Goal: Download file/media

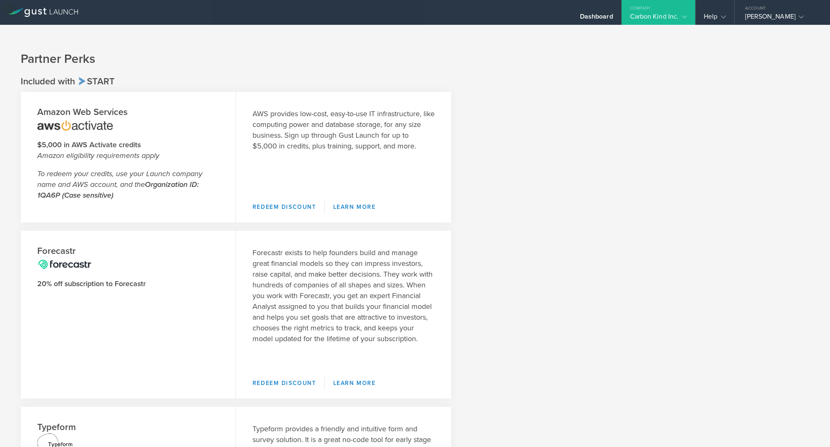
scroll to position [11, 0]
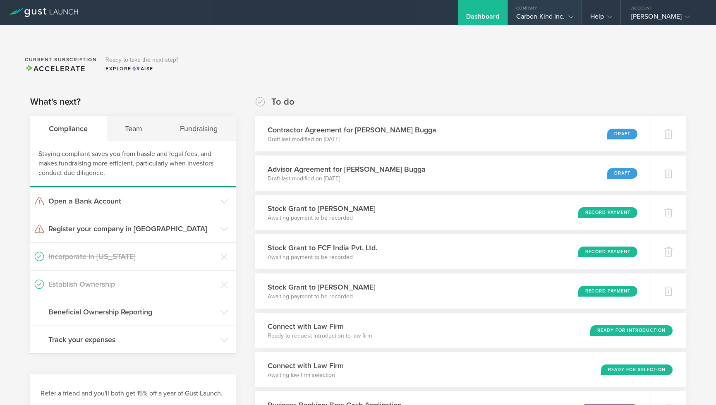
click at [571, 14] on gust-icon at bounding box center [569, 16] width 8 height 8
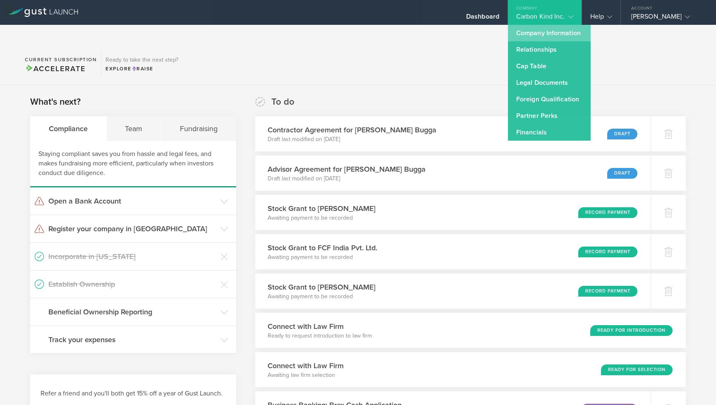
click at [545, 34] on link "Company Information" at bounding box center [549, 33] width 83 height 17
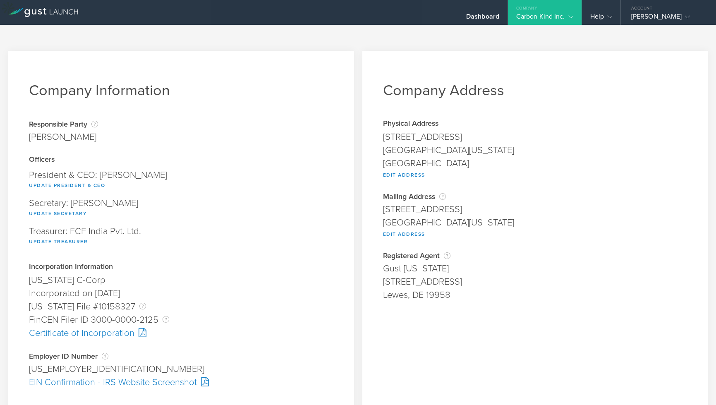
click at [568, 13] on gust-icon at bounding box center [569, 16] width 8 height 8
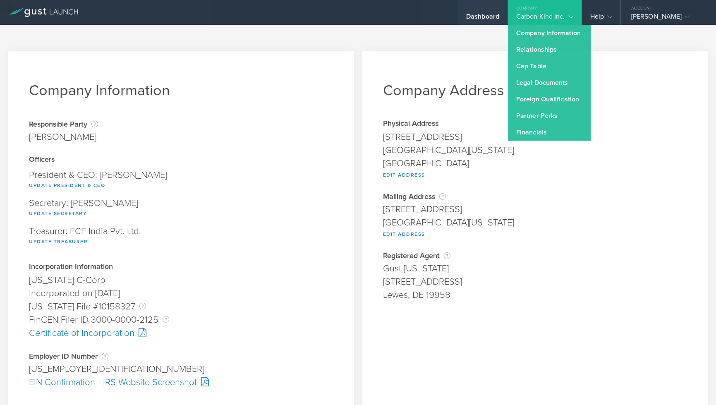
click at [482, 12] on div "Dashboard" at bounding box center [482, 18] width 33 height 12
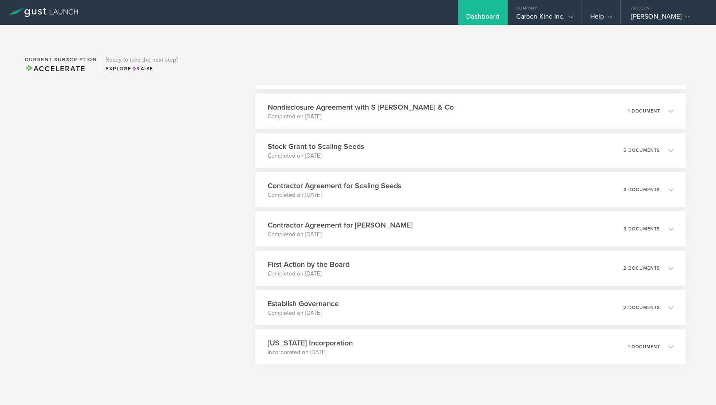
scroll to position [417, 0]
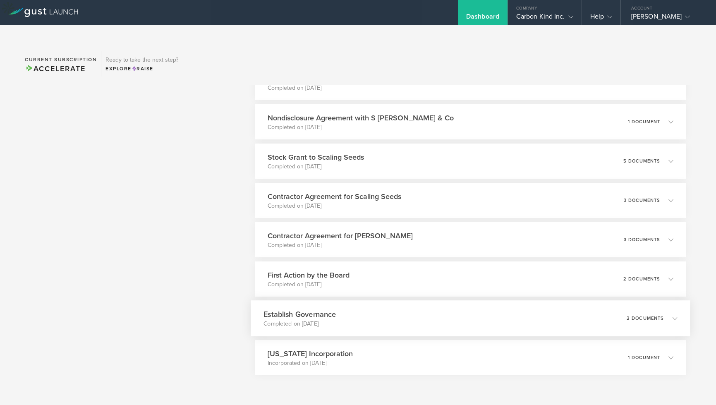
click at [676, 314] on icon at bounding box center [671, 317] width 14 height 7
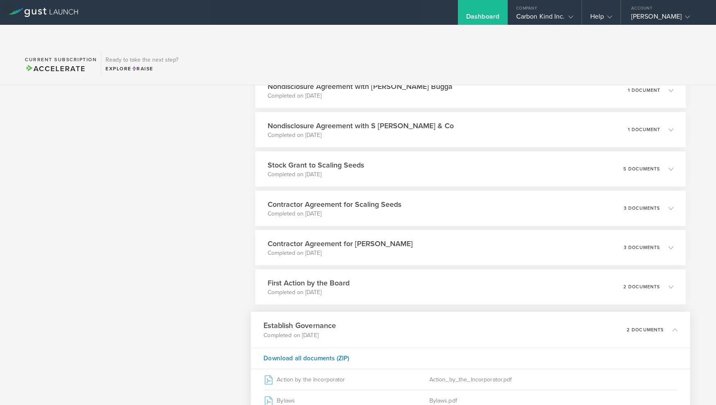
scroll to position [401, 0]
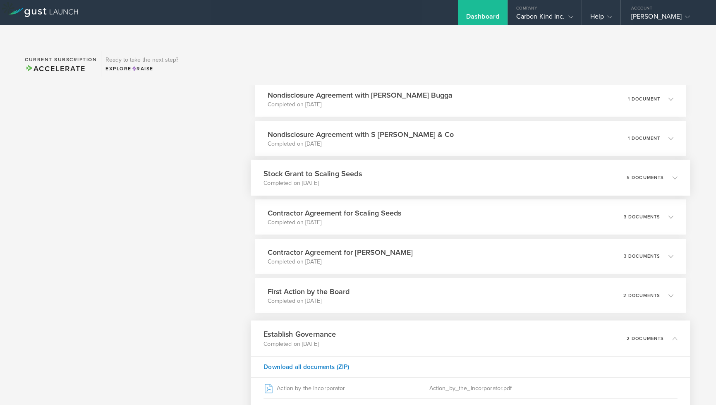
click at [665, 174] on icon at bounding box center [671, 177] width 14 height 7
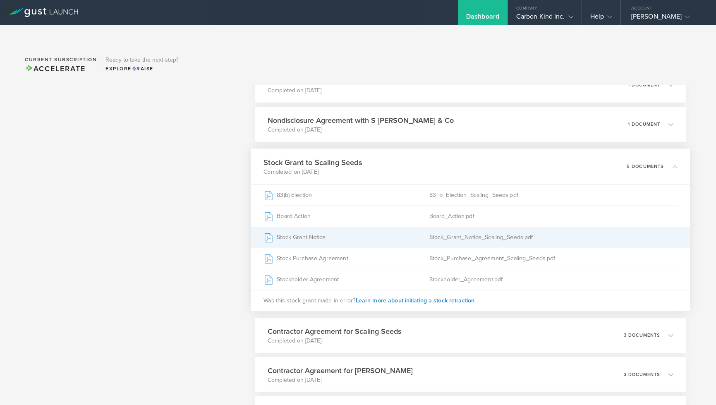
scroll to position [415, 0]
click at [455, 226] on div "Stock_Grant_Notice_Scaling_Seeds.pdf" at bounding box center [553, 236] width 249 height 21
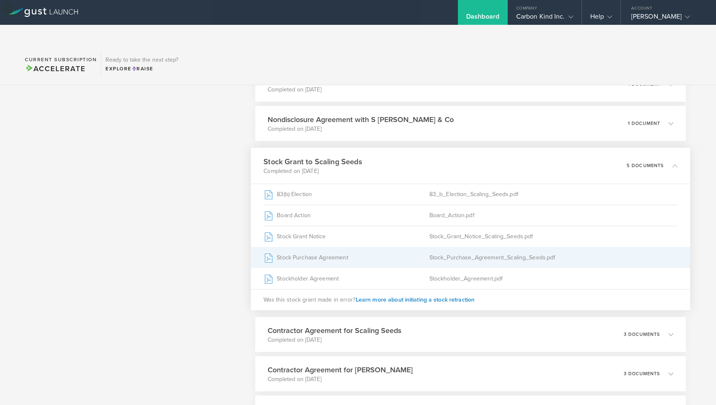
click at [452, 247] on div "Stock_Purchase_Agreement_Scaling_Seeds.pdf" at bounding box center [553, 257] width 249 height 21
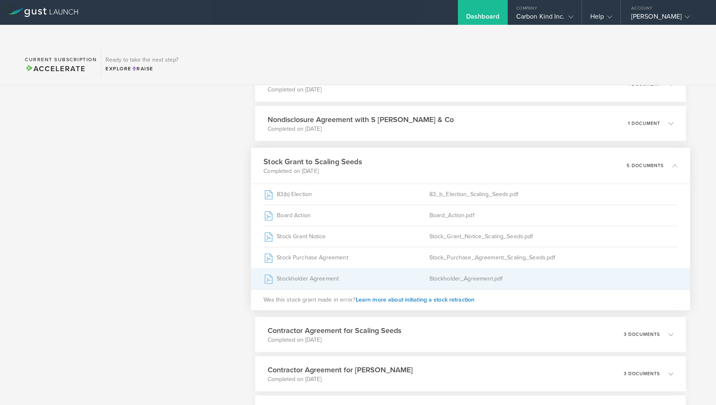
click at [472, 269] on div "Stockholder_Agreement.pdf" at bounding box center [553, 279] width 249 height 21
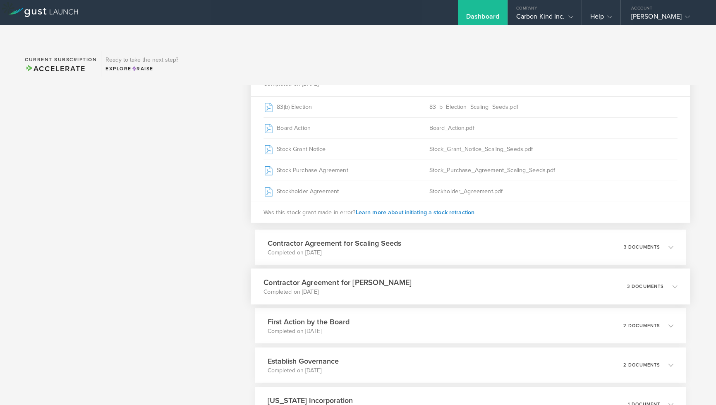
scroll to position [535, 0]
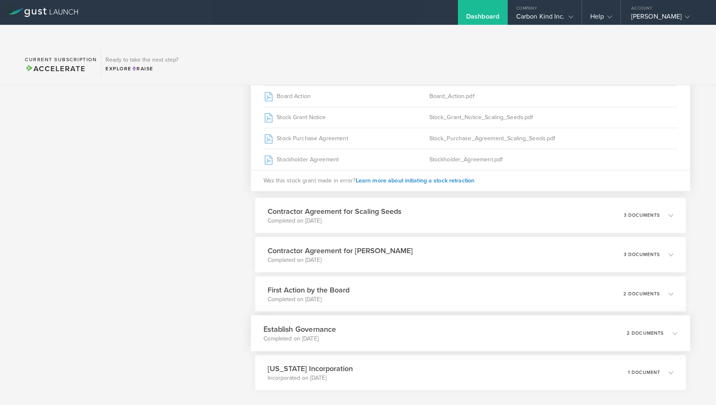
click at [667, 329] on icon at bounding box center [671, 332] width 14 height 7
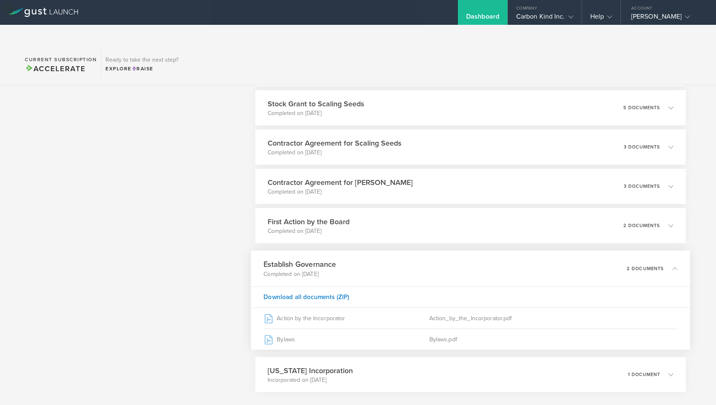
scroll to position [498, 0]
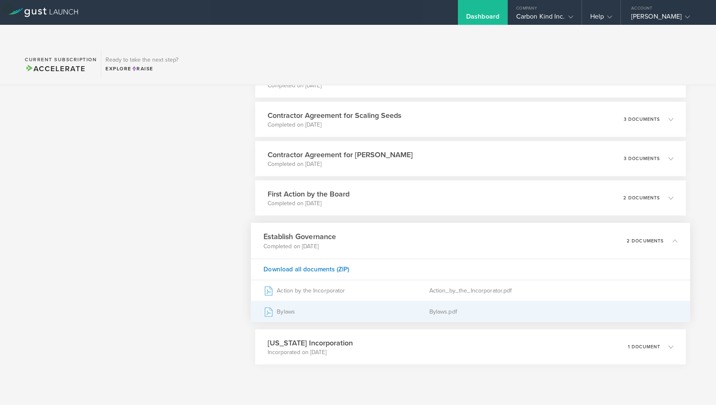
click at [485, 301] on div "Bylaws.pdf" at bounding box center [553, 311] width 249 height 21
